Goal: Information Seeking & Learning: Understand process/instructions

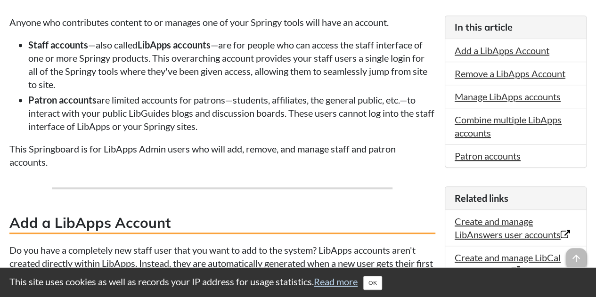
scroll to position [235, 0]
click at [482, 54] on link "Add a LibApps Account" at bounding box center [501, 49] width 95 height 11
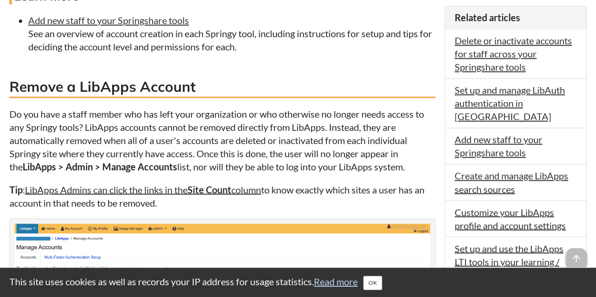
scroll to position [712, 0]
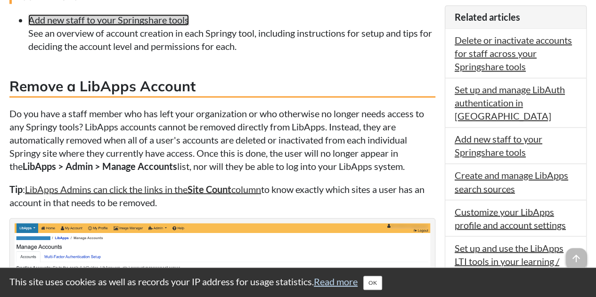
click at [165, 23] on link "Add new staff to your Springshare tools" at bounding box center [108, 19] width 161 height 11
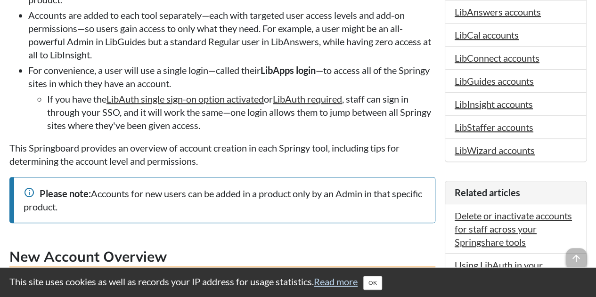
scroll to position [278, 0]
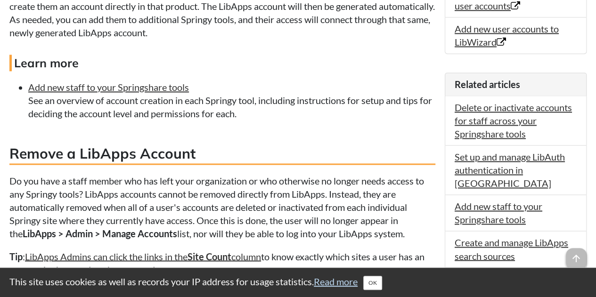
scroll to position [640, 0]
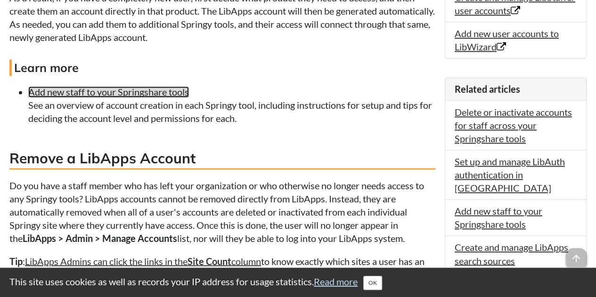
click at [131, 93] on link "Add new staff to your Springshare tools" at bounding box center [108, 91] width 161 height 11
